Goal: Task Accomplishment & Management: Manage account settings

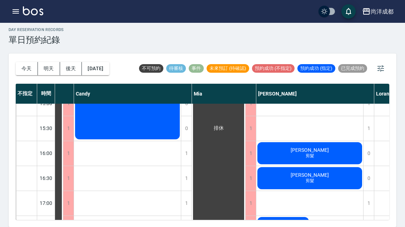
scroll to position [263, 46]
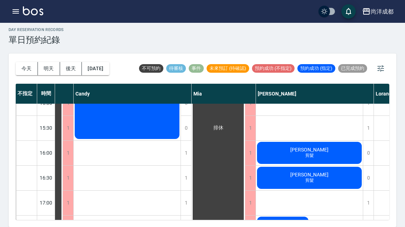
click at [62, 155] on div "[PERSON_NAME] 剪髮" at bounding box center [35, 128] width 53 height 474
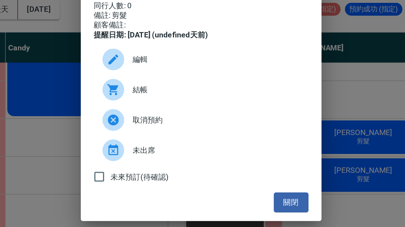
scroll to position [25, 0]
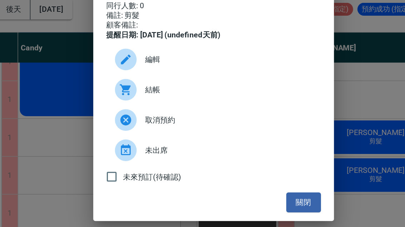
click at [250, 190] on button "關閉" at bounding box center [261, 196] width 23 height 13
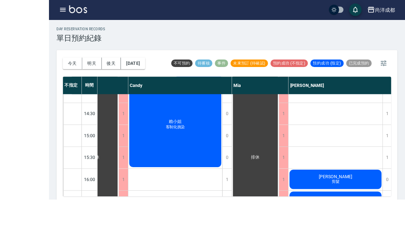
scroll to position [1, 0]
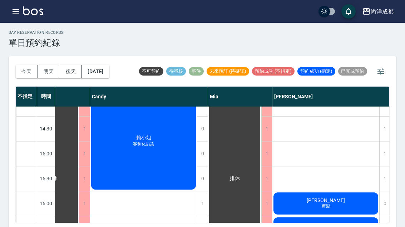
click at [109, 69] on button "[DATE]" at bounding box center [95, 71] width 27 height 13
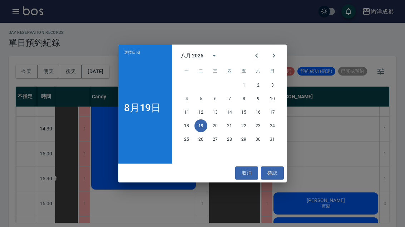
click at [276, 132] on button "24" at bounding box center [272, 126] width 13 height 13
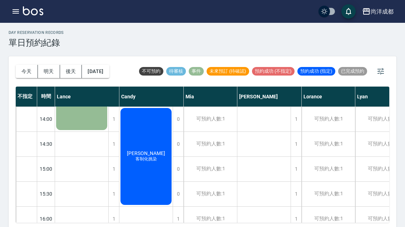
scroll to position [200, 0]
click at [298, 170] on div "1" at bounding box center [295, 169] width 11 height 25
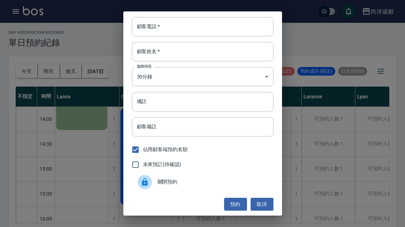
click at [209, 30] on input "顧客電話   *" at bounding box center [202, 26] width 141 height 19
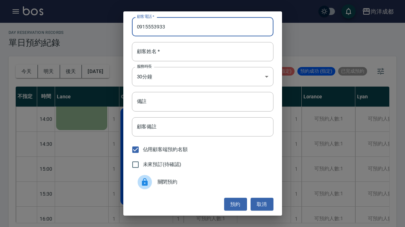
type input "0915553933"
click at [196, 61] on input "顧客姓名   *" at bounding box center [202, 51] width 141 height 19
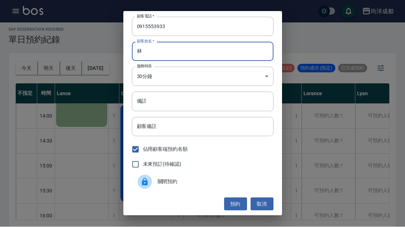
scroll to position [9, 0]
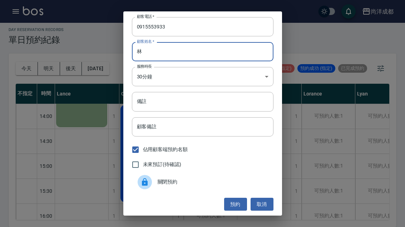
type input "林"
click at [207, 100] on input "備註" at bounding box center [202, 101] width 141 height 19
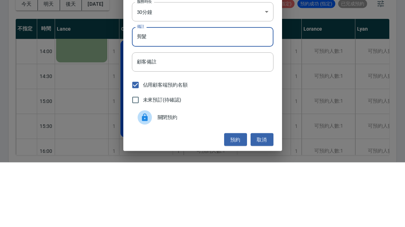
scroll to position [25, 0]
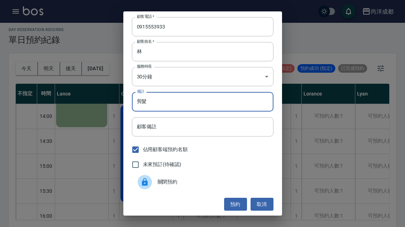
type input "剪髮"
click at [234, 203] on button "預約" at bounding box center [235, 204] width 23 height 13
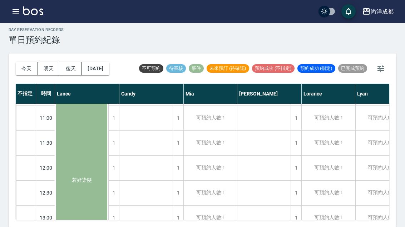
scroll to position [48, 0]
click at [86, 185] on div "若妤染髮" at bounding box center [81, 180] width 53 height 199
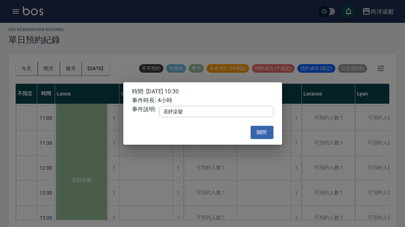
click at [257, 139] on button "關閉" at bounding box center [261, 132] width 23 height 13
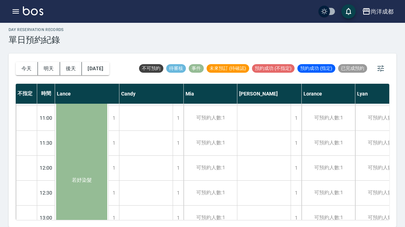
click at [82, 179] on div "若妤染髮" at bounding box center [81, 180] width 53 height 199
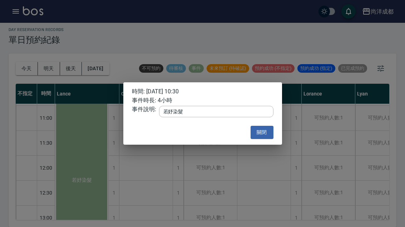
click at [265, 132] on button "關閉" at bounding box center [261, 132] width 23 height 13
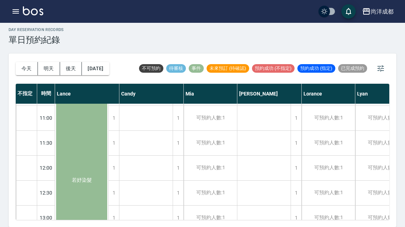
click at [109, 62] on button "[DATE]" at bounding box center [95, 68] width 27 height 13
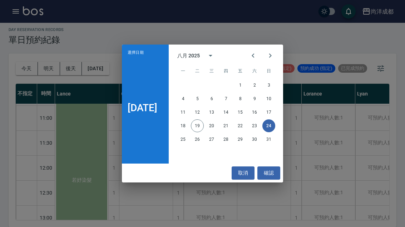
click at [273, 180] on button "確認" at bounding box center [268, 173] width 23 height 13
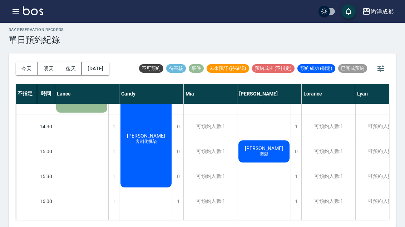
scroll to position [221, 0]
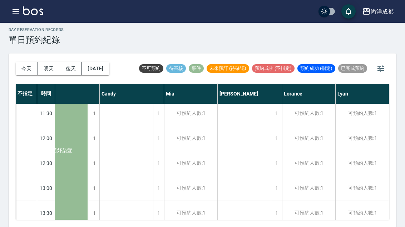
click at [98, 62] on button "[DATE]" at bounding box center [95, 68] width 27 height 13
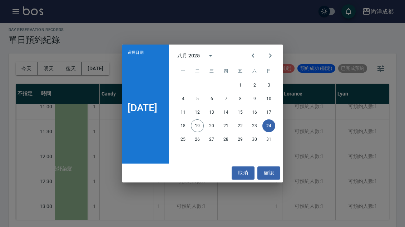
click at [257, 128] on button "23" at bounding box center [254, 126] width 13 height 13
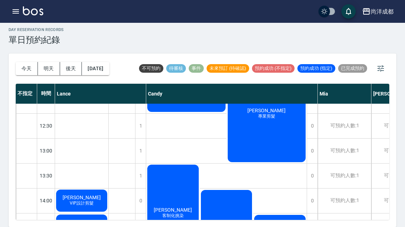
scroll to position [107, 0]
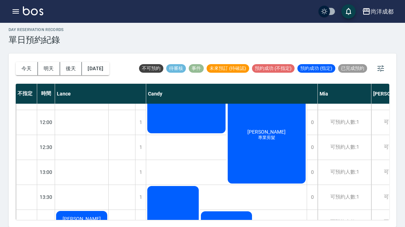
click at [24, 62] on button "今天" at bounding box center [27, 68] width 22 height 13
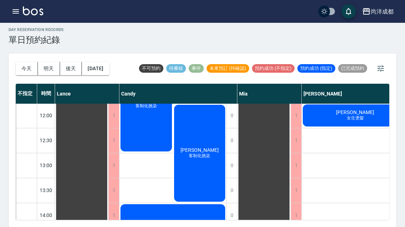
click at [32, 62] on button "今天" at bounding box center [27, 68] width 22 height 13
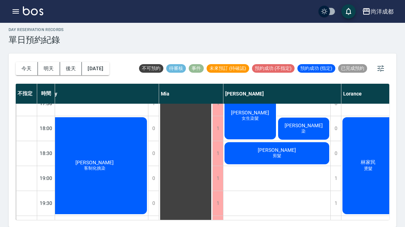
scroll to position [388, 77]
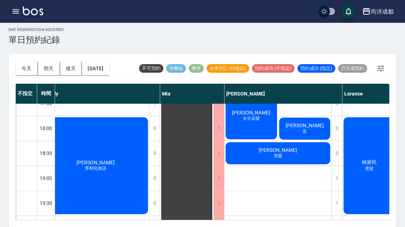
click at [24, 62] on button "今天" at bounding box center [27, 68] width 22 height 13
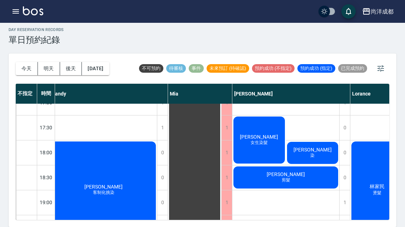
scroll to position [361, 69]
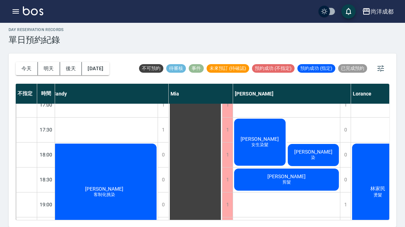
click at [48, 62] on button "明天" at bounding box center [49, 68] width 22 height 13
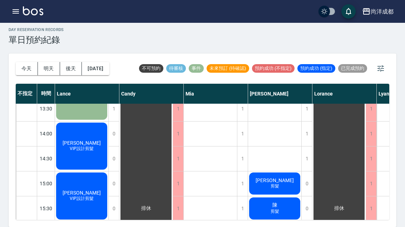
scroll to position [134, 0]
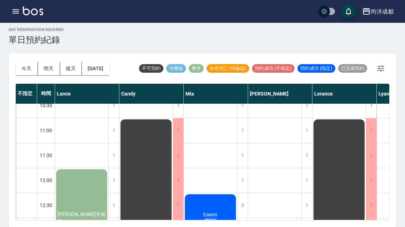
click at [68, 62] on button "後天" at bounding box center [71, 68] width 22 height 13
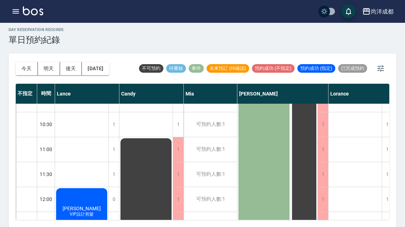
scroll to position [16, 0]
click at [20, 62] on button "今天" at bounding box center [27, 68] width 22 height 13
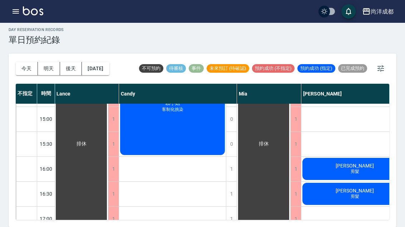
scroll to position [247, 1]
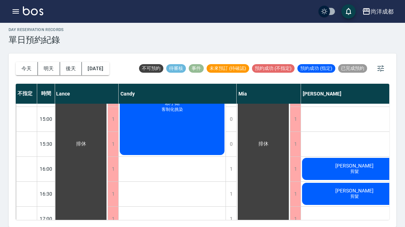
click at [30, 62] on button "今天" at bounding box center [27, 68] width 22 height 13
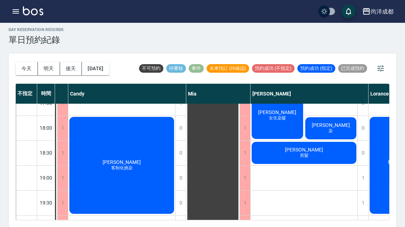
scroll to position [388, 51]
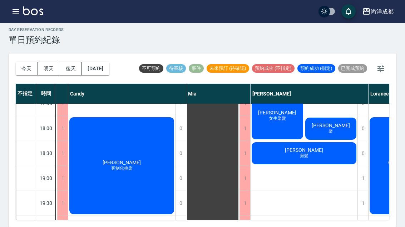
click at [364, 166] on div "1" at bounding box center [362, 178] width 11 height 25
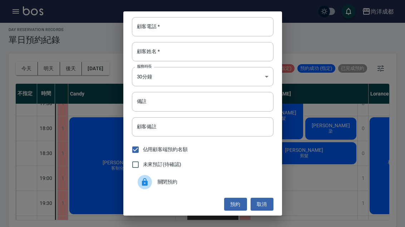
click at [173, 28] on input "顧客電話   *" at bounding box center [202, 26] width 141 height 19
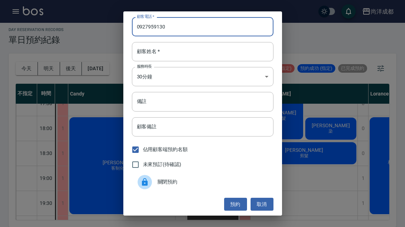
type input "0927959130"
click at [197, 55] on input "顧客姓名   *" at bounding box center [202, 51] width 141 height 19
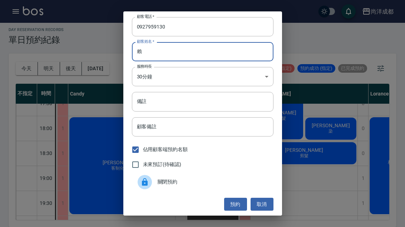
type input "賴"
click at [190, 104] on input "備註" at bounding box center [202, 101] width 141 height 19
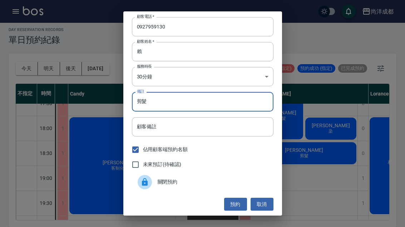
type input "剪髮"
click at [231, 203] on button "預約" at bounding box center [235, 204] width 23 height 13
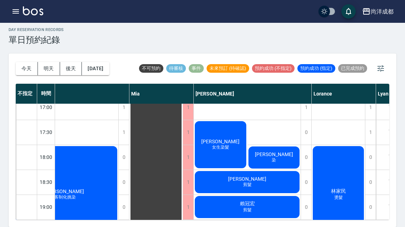
scroll to position [358, 108]
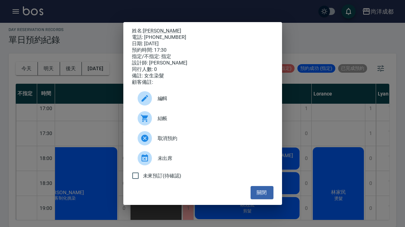
click at [261, 199] on button "關閉" at bounding box center [261, 192] width 23 height 13
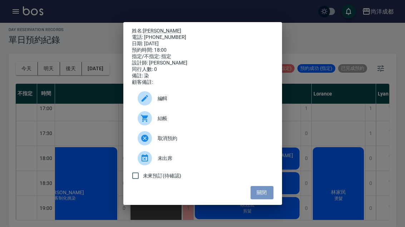
click at [266, 200] on button "關閉" at bounding box center [261, 192] width 23 height 13
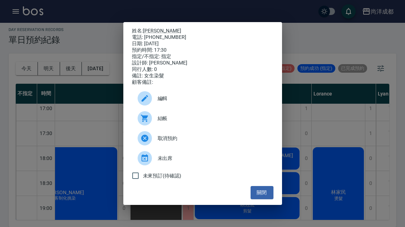
click at [264, 184] on div "未來預訂(待確認)" at bounding box center [202, 176] width 141 height 15
click at [255, 200] on button "關閉" at bounding box center [261, 192] width 23 height 13
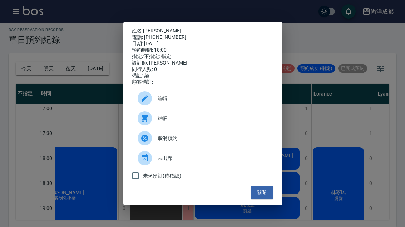
click at [256, 200] on button "關閉" at bounding box center [261, 192] width 23 height 13
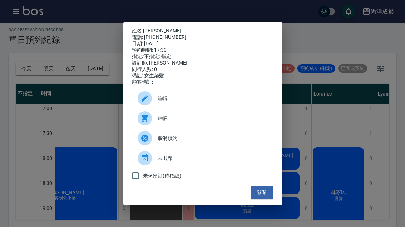
click at [293, 90] on div "姓名: [PERSON_NAME] 電話: [PHONE_NUMBER] 日期: [DATE] 預約時間: 17:30 指定/不指定: 指定 設計師: [PE…" at bounding box center [202, 113] width 405 height 227
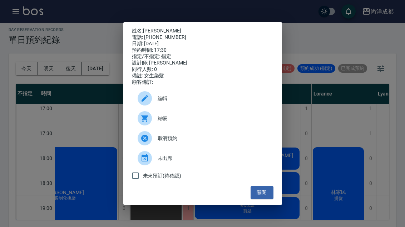
click at [351, 121] on div "姓名: [PERSON_NAME] 電話: [PHONE_NUMBER] 日期: [DATE] 預約時間: 17:30 指定/不指定: 指定 設計師: [PE…" at bounding box center [202, 113] width 405 height 227
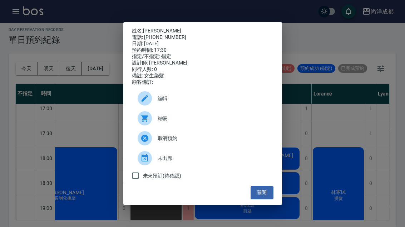
click at [261, 200] on button "關閉" at bounding box center [261, 192] width 23 height 13
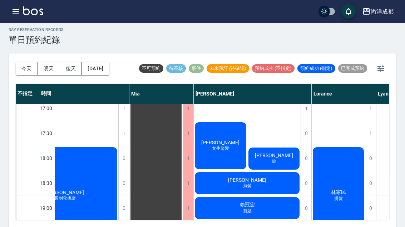
click at [264, 223] on div "[DATE] [DATE] [DATE] [DATE] 不可預約 待審核 事件 未來預訂 (待確認) 預約成功 (不指定) 預約成功 (指定) 已完成預約 不…" at bounding box center [202, 141] width 387 height 174
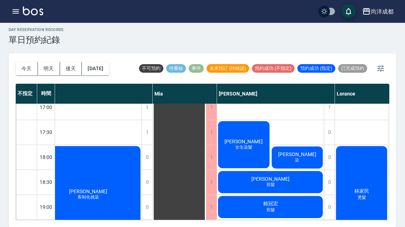
scroll to position [360, 84]
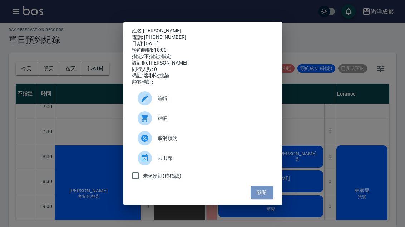
click at [266, 197] on button "關閉" at bounding box center [261, 192] width 23 height 13
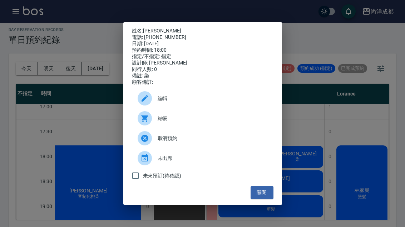
click at [259, 200] on button "關閉" at bounding box center [261, 192] width 23 height 13
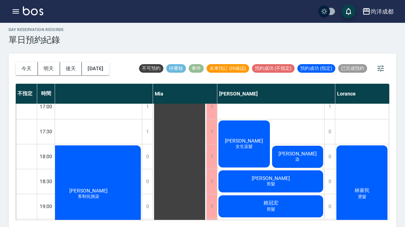
click at [52, 62] on button "明天" at bounding box center [49, 68] width 22 height 13
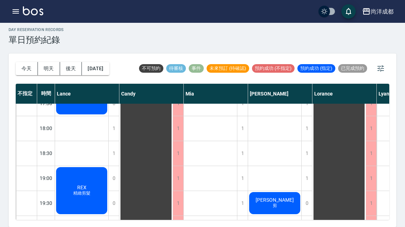
scroll to position [388, 0]
click at [21, 62] on button "今天" at bounding box center [27, 68] width 22 height 13
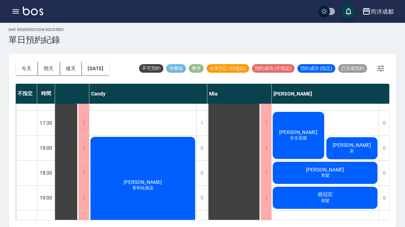
scroll to position [368, 31]
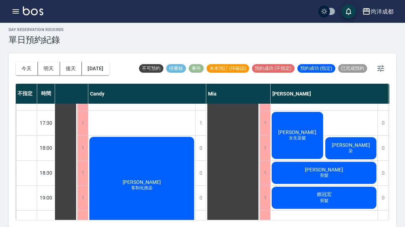
click at [77, 151] on div "[PERSON_NAME] 剪髮" at bounding box center [50, 23] width 53 height 474
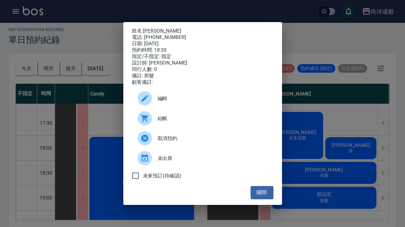
click at [324, 191] on div "姓名: [PERSON_NAME] 電話: [PHONE_NUMBER] 日期: [DATE] 預約時間: 18:30 指定/不指定: 指定 設計師: [PE…" at bounding box center [202, 113] width 405 height 227
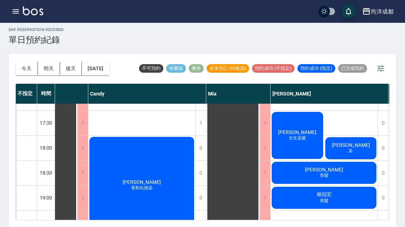
click at [57, 26] on span "[PERSON_NAME]" at bounding box center [50, 23] width 13 height 6
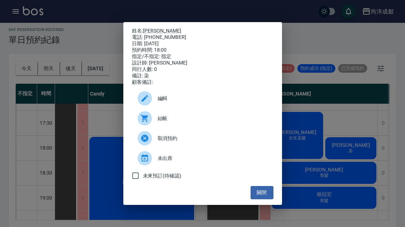
click at [159, 102] on span "編輯" at bounding box center [212, 98] width 110 height 7
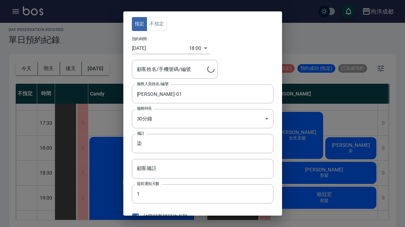
type input "[PERSON_NAME]/0932314813/"
click at [146, 49] on input "[DATE]" at bounding box center [160, 48] width 57 height 12
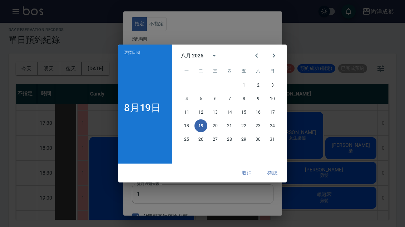
click at [257, 142] on button "30" at bounding box center [257, 139] width 13 height 13
type input "[DATE]"
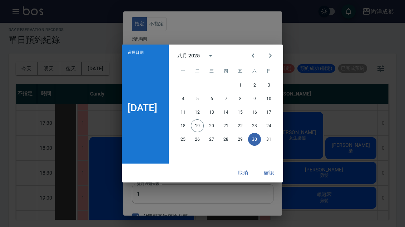
click at [273, 175] on button "確認" at bounding box center [268, 173] width 23 height 13
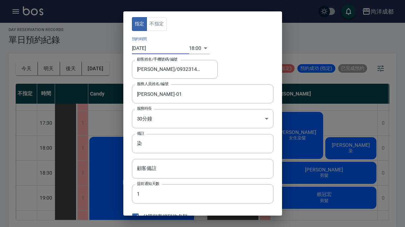
click at [191, 50] on body "尚洋成都 登出 櫃檯作業 打帳單 帳單列表 營業儀表板 高階收支登錄 材料自購登錄 每日結帳 排班表 預約管理 預約管理 單日預約紀錄 單週預約紀錄 報表及分…" at bounding box center [202, 111] width 405 height 231
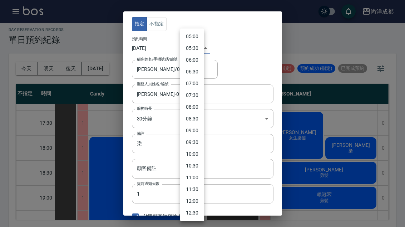
scroll to position [119, 0]
click at [192, 170] on li "10:30" at bounding box center [192, 166] width 24 height 12
type input "1756521000000"
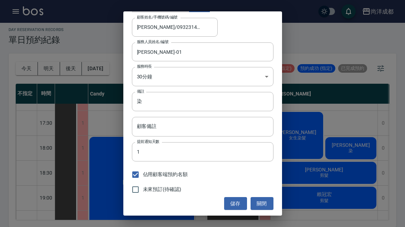
scroll to position [42, 0]
click at [159, 102] on input "染" at bounding box center [202, 101] width 141 height 19
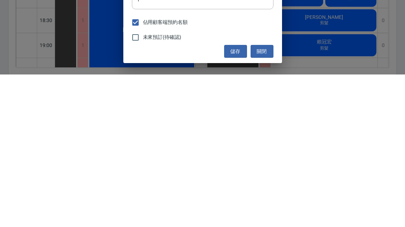
type input "補燙"
click at [236, 198] on button "儲存" at bounding box center [235, 204] width 23 height 13
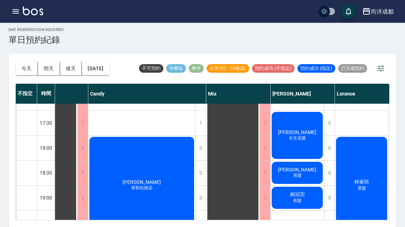
click at [24, 62] on button "今天" at bounding box center [27, 68] width 22 height 13
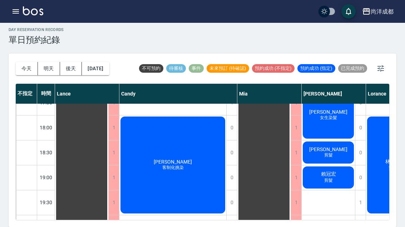
scroll to position [388, 0]
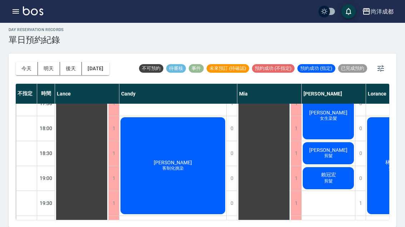
click at [6, 207] on div "day Reservation records 單日預約紀錄 [DATE] [DATE] [DATE] [DATE] 不可預約 待審核 事件 未來預訂 (待確…" at bounding box center [202, 123] width 405 height 209
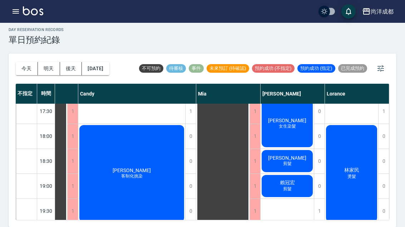
scroll to position [380, 42]
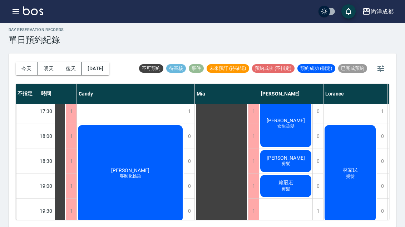
click at [66, 144] on div "[PERSON_NAME] 剪髮" at bounding box center [38, 11] width 53 height 474
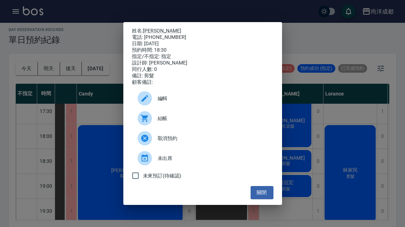
click at [362, 131] on div "姓名: [PERSON_NAME] 電話: [PHONE_NUMBER] 日期: [DATE] 預約時間: 18:30 指定/不指定: 指定 設計師: [PE…" at bounding box center [202, 113] width 405 height 227
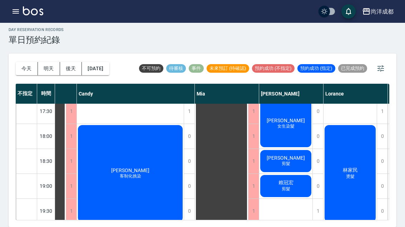
click at [66, 134] on div "[PERSON_NAME] 剪髮" at bounding box center [38, 11] width 53 height 474
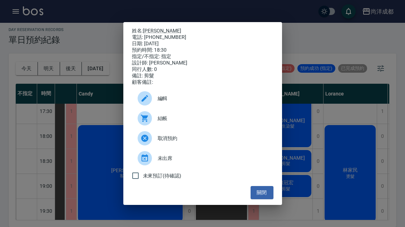
click at [366, 156] on div "姓名: [PERSON_NAME] 電話: [PHONE_NUMBER] 日期: [DATE] 預約時間: 18:30 指定/不指定: 指定 設計師: [PE…" at bounding box center [202, 113] width 405 height 227
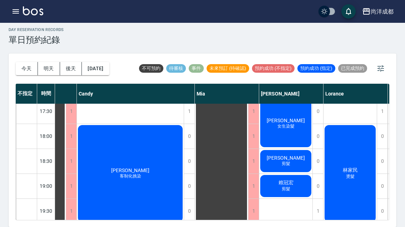
click at [66, 169] on div "林家民 燙髮" at bounding box center [38, 11] width 53 height 474
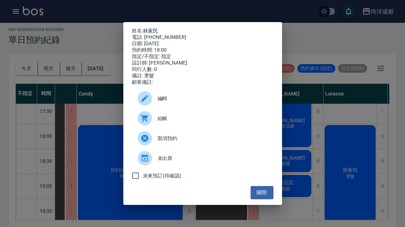
click at [312, 185] on div "姓名: 林家民 電話: [PHONE_NUMBER] 日期: [DATE] 預約時間: 18:00 指定/不指定: 指定 設計師: [PERSON_NAME]…" at bounding box center [202, 113] width 405 height 227
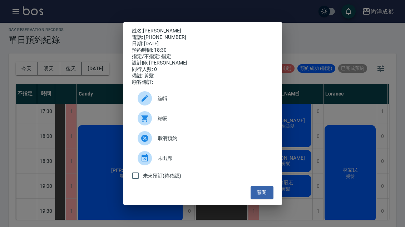
click at [269, 200] on button "關閉" at bounding box center [261, 192] width 23 height 13
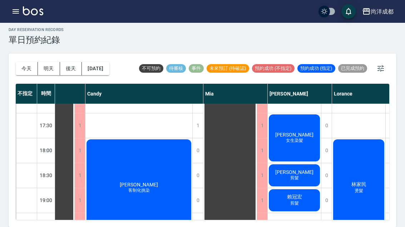
scroll to position [366, 32]
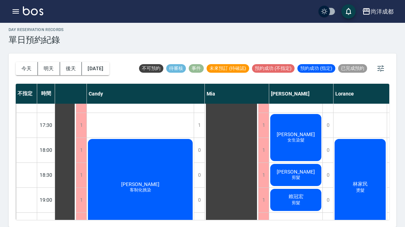
click at [76, 189] on div "[PERSON_NAME] 剪髮" at bounding box center [48, 25] width 53 height 474
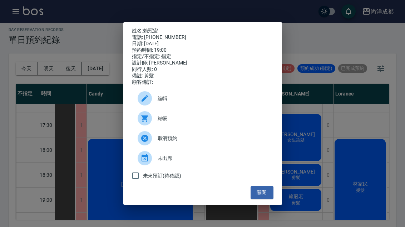
click at [307, 202] on div "姓名: [PERSON_NAME] 電話: [PHONE_NUMBER] 日期: [DATE] 預約時間: 19:00 指定/不指定: 指定 設計師: [PE…" at bounding box center [202, 113] width 405 height 227
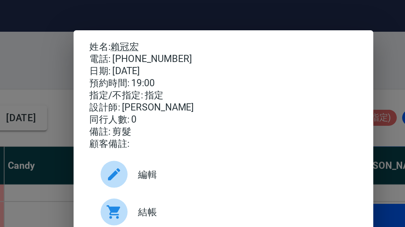
scroll to position [0, 0]
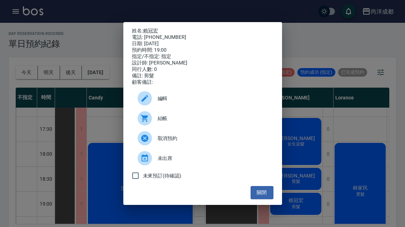
click at [271, 200] on button "關閉" at bounding box center [261, 192] width 23 height 13
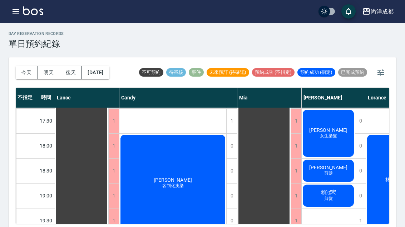
scroll to position [374, 0]
